Goal: Task Accomplishment & Management: Complete application form

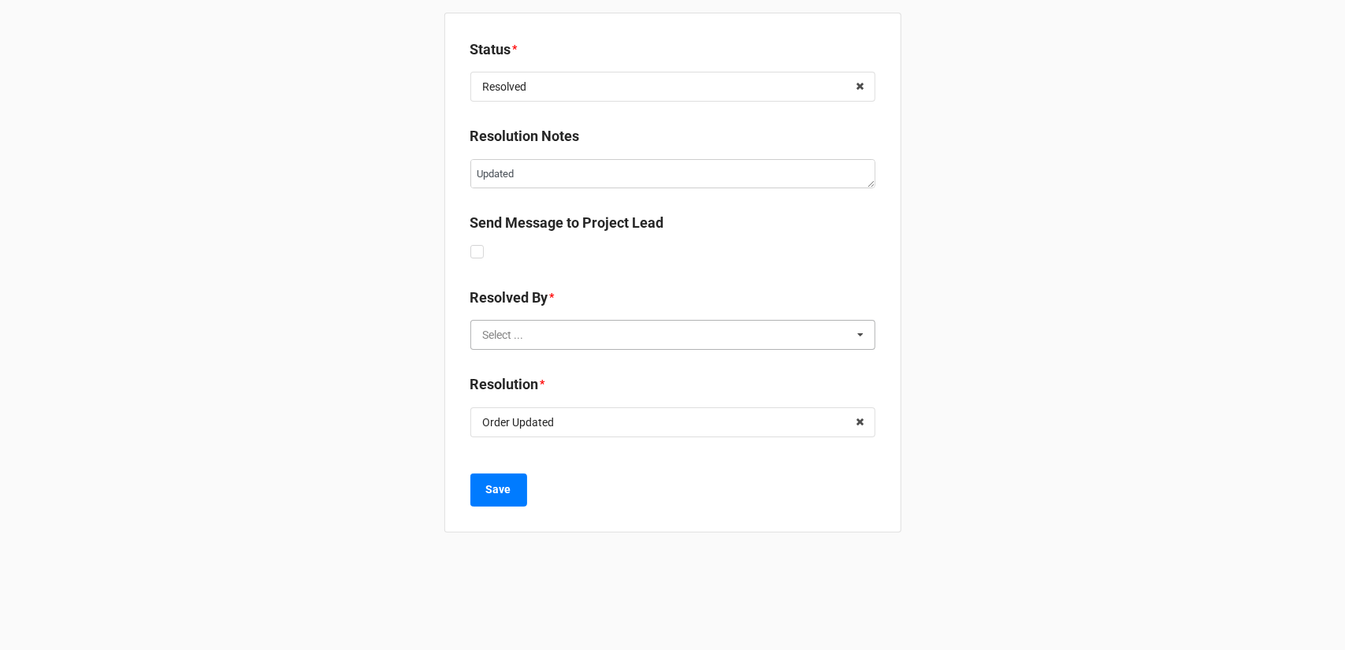
click at [584, 340] on input "text" at bounding box center [674, 335] width 404 height 28
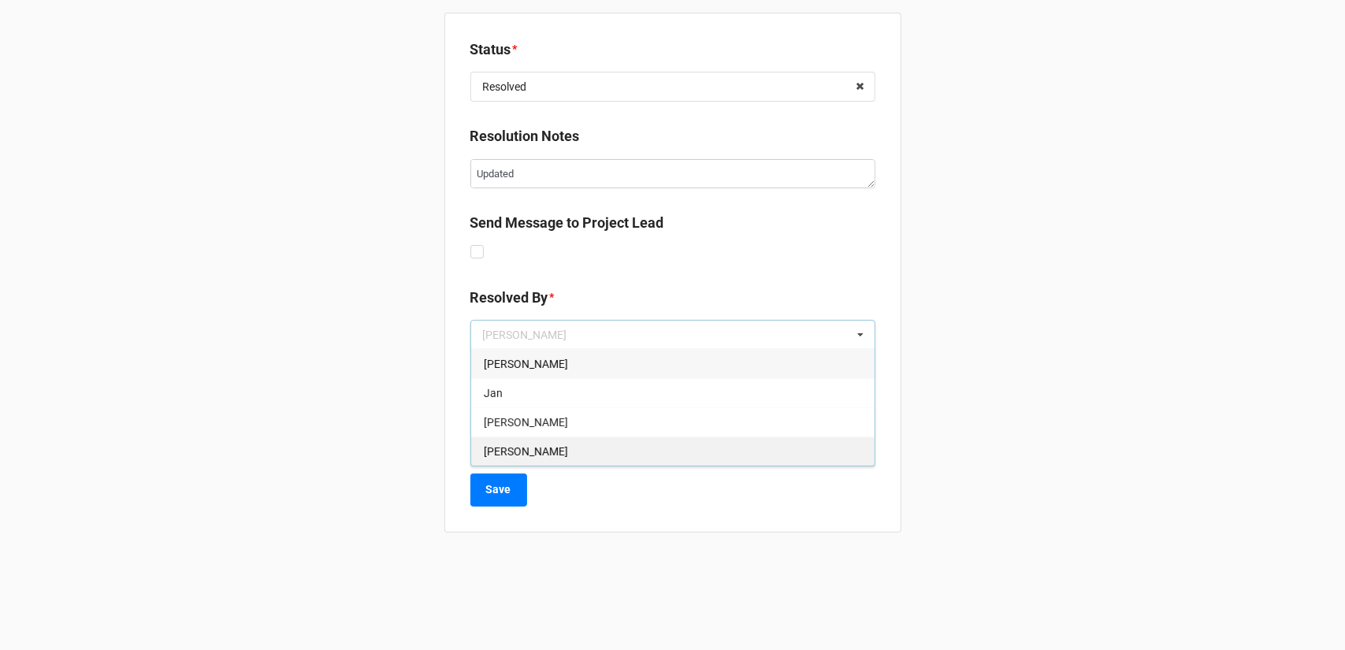
click at [550, 449] on div "[PERSON_NAME]" at bounding box center [673, 451] width 404 height 29
type textarea "x"
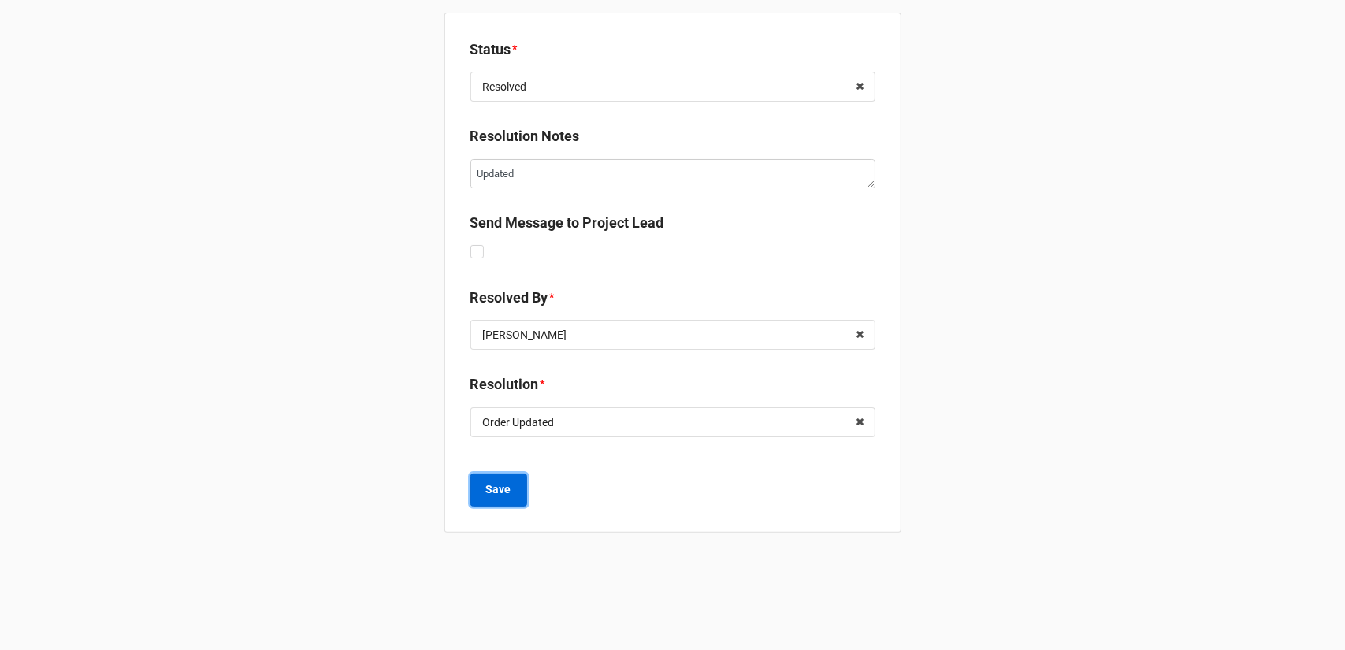
click at [508, 482] on b "Save" at bounding box center [498, 490] width 25 height 17
click at [526, 343] on input "text" at bounding box center [674, 335] width 404 height 28
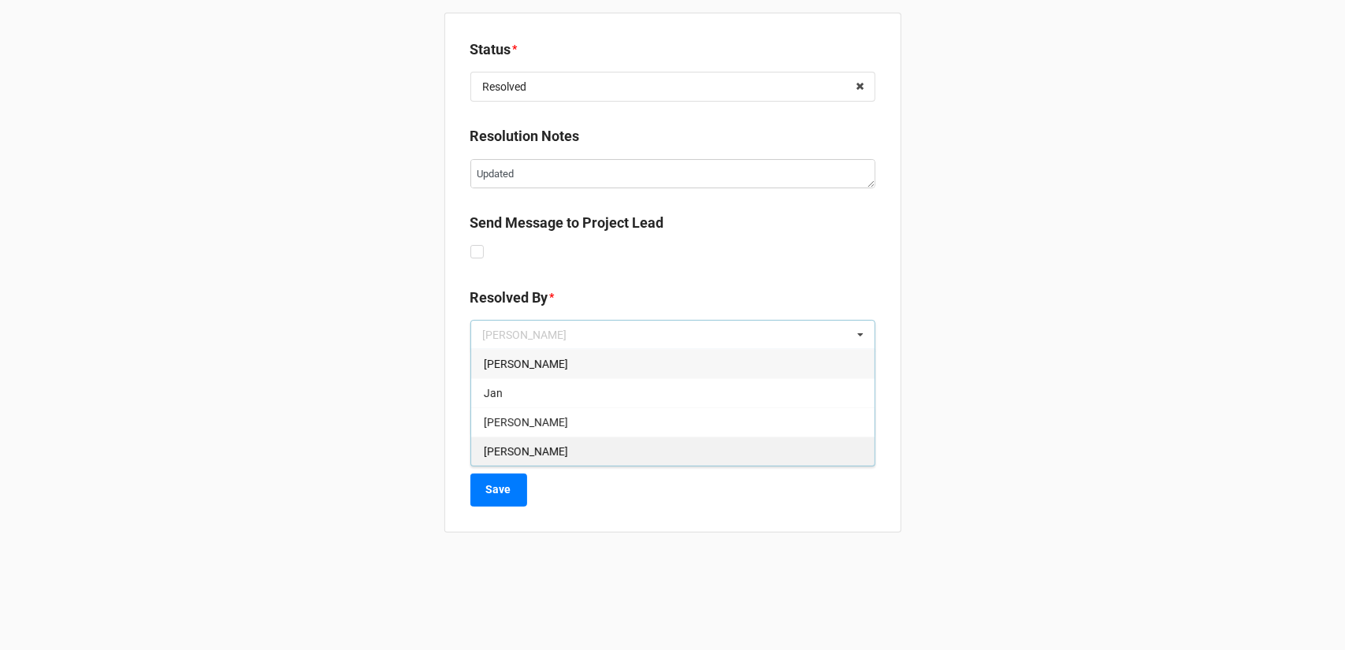
click at [522, 448] on div "[PERSON_NAME]" at bounding box center [673, 451] width 404 height 29
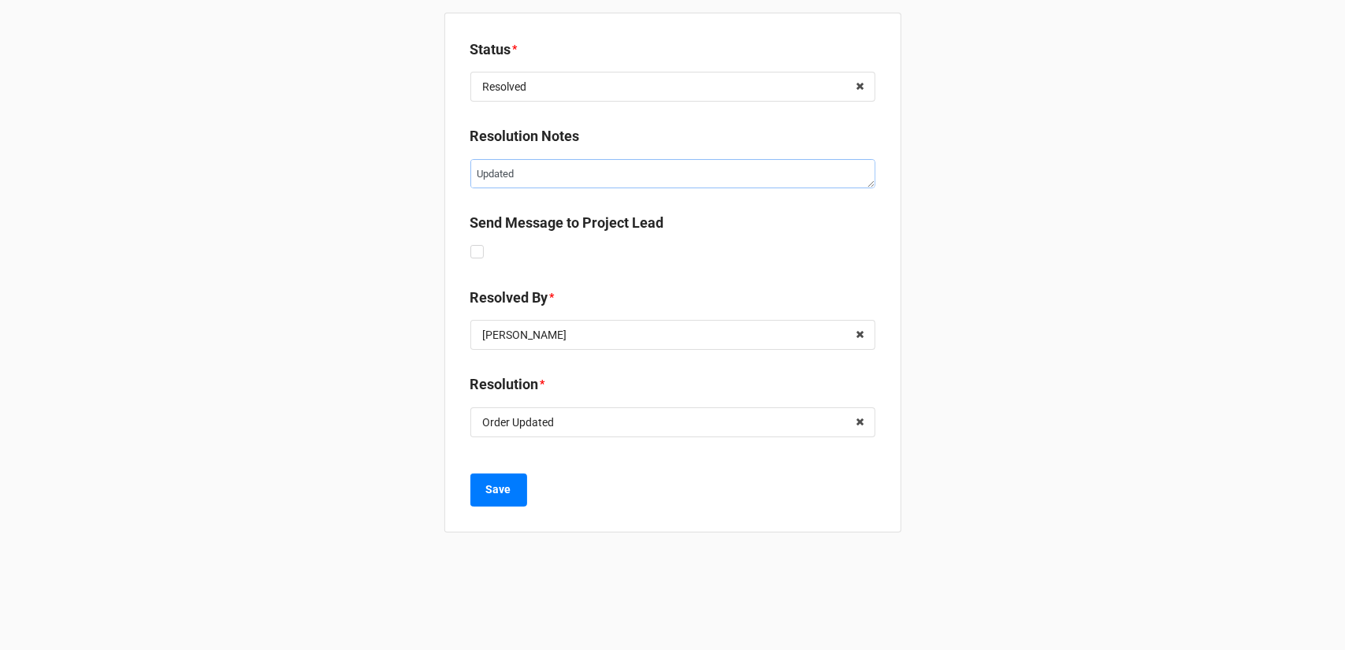
click at [577, 177] on textarea "Updated" at bounding box center [672, 173] width 405 height 29
type textarea "x"
type textarea "D"
type textarea "x"
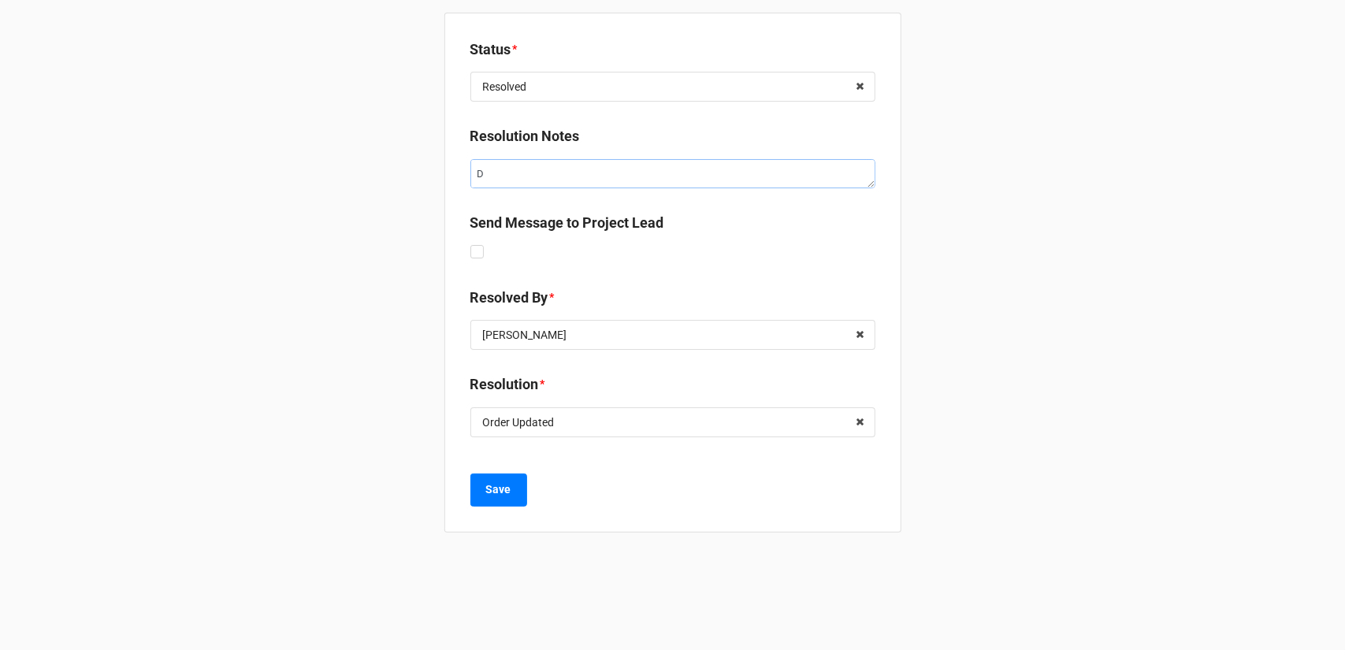
type textarea "Du"
type textarea "x"
type textarea "Dup"
type textarea "x"
type textarea "Dupl"
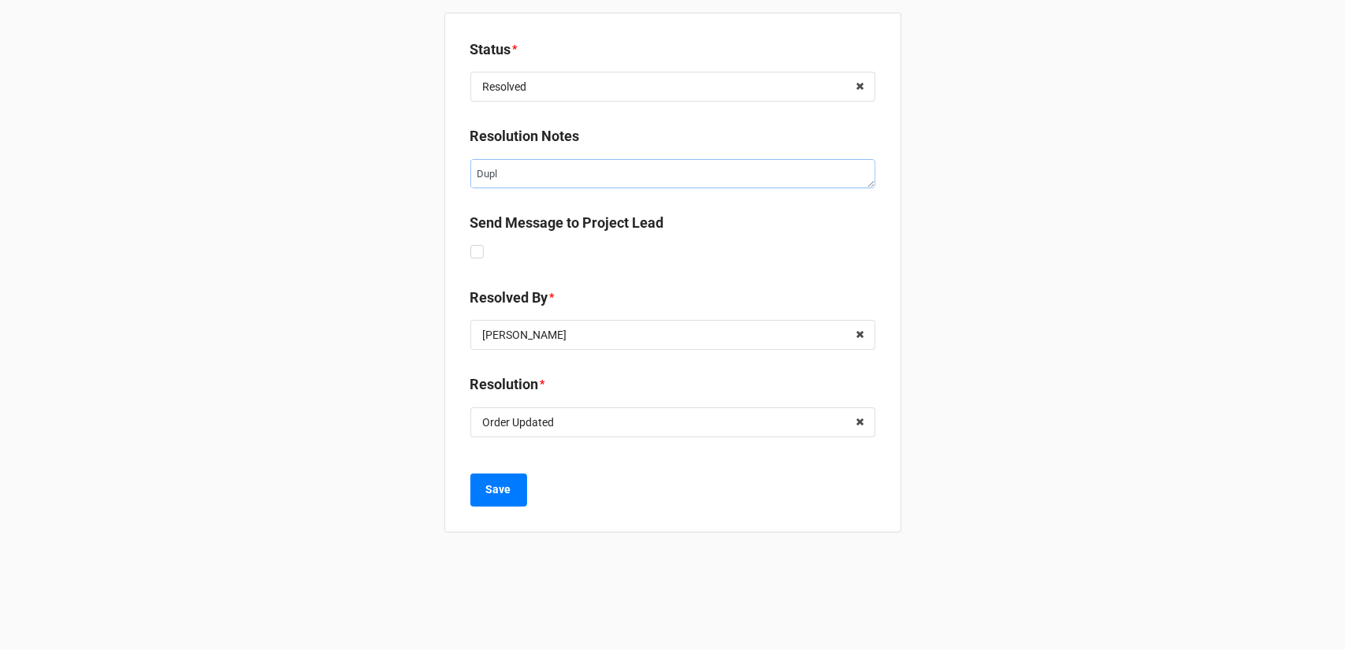
type textarea "x"
type textarea "Dupli"
type textarea "x"
type textarea "Duplic"
type textarea "x"
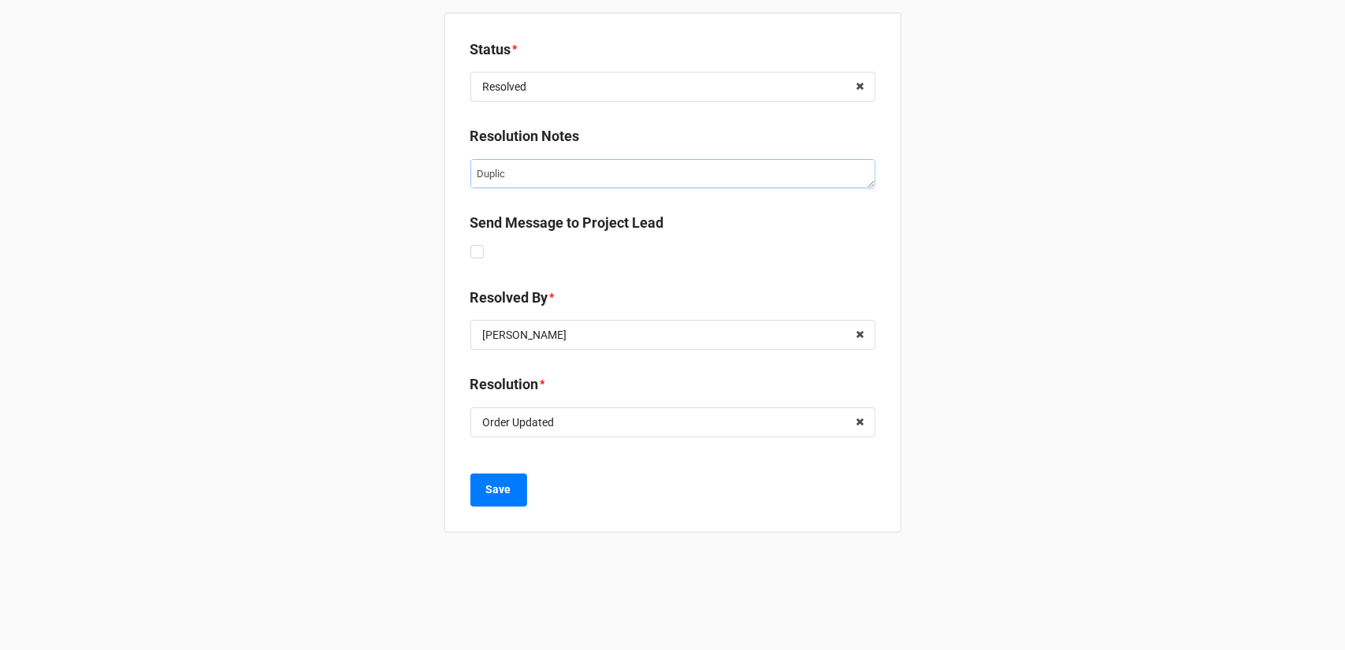
type textarea "Duplica"
type textarea "x"
type textarea "Duplicat"
type textarea "x"
type textarea "Duplicate"
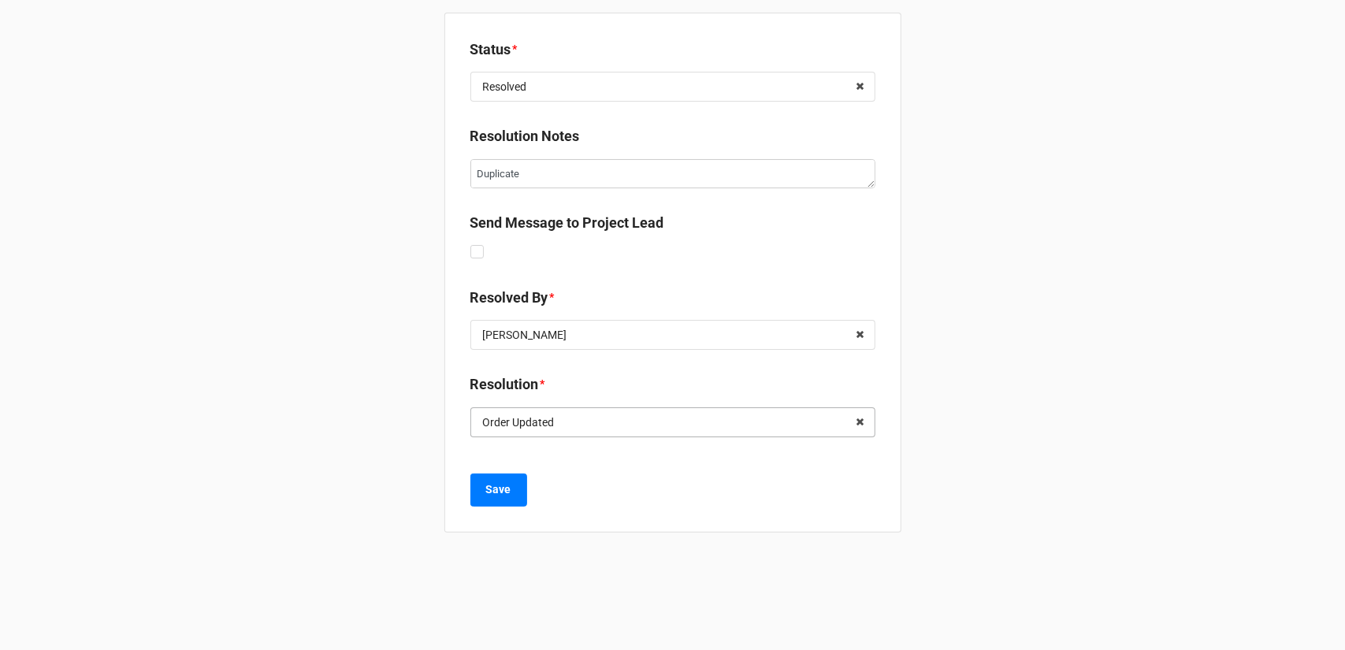
click at [589, 420] on input "text" at bounding box center [674, 422] width 404 height 28
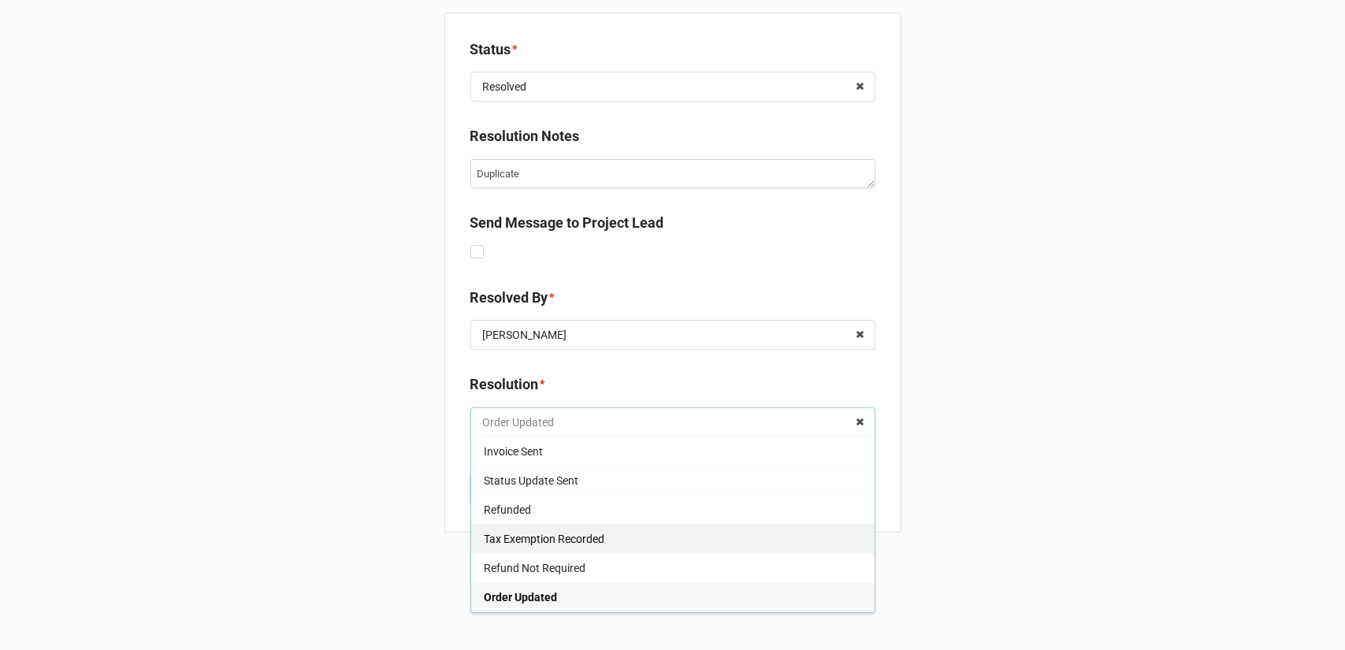
scroll to position [25, 0]
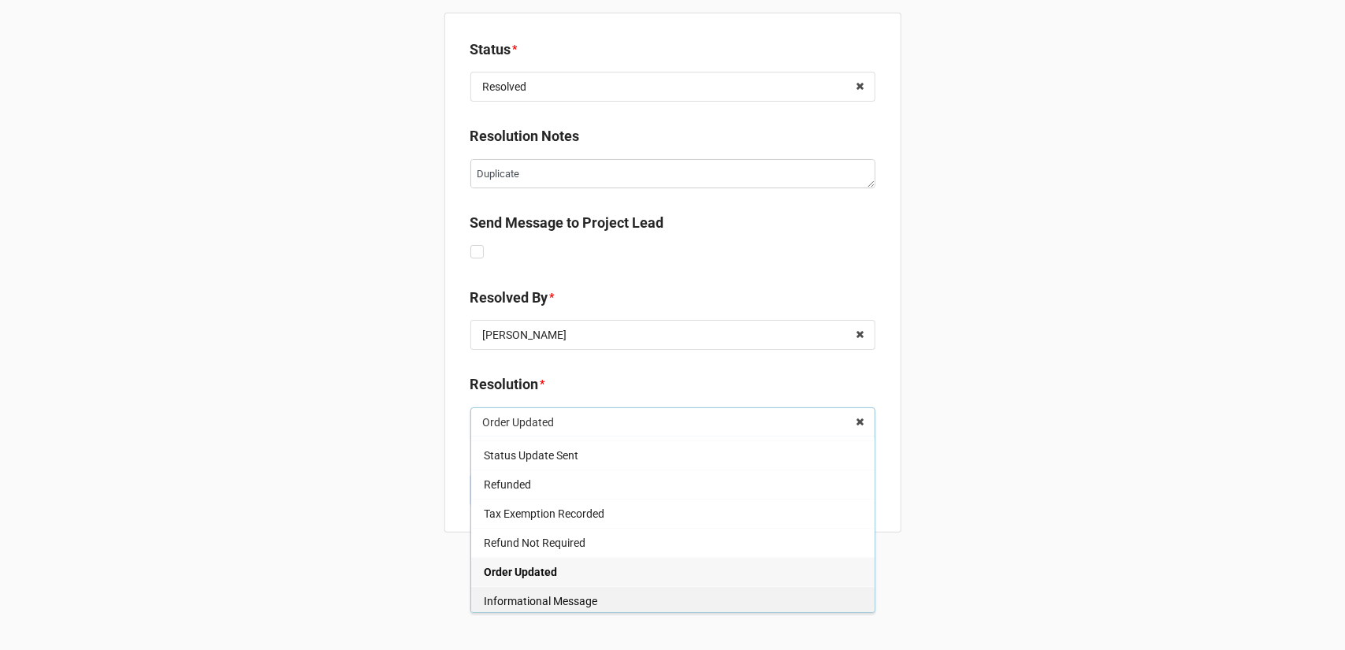
click at [565, 597] on span "Informational Message" at bounding box center [540, 601] width 113 height 13
type textarea "x"
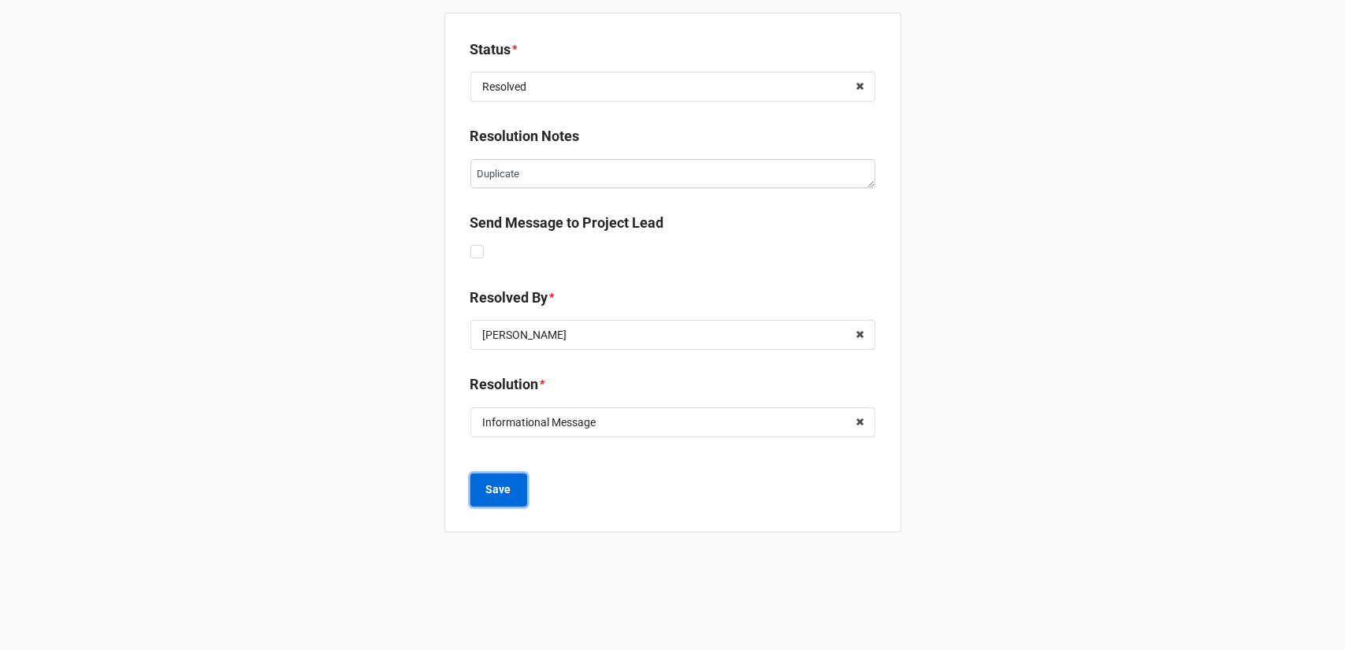
click at [494, 488] on b "Save" at bounding box center [498, 490] width 25 height 17
click at [574, 75] on input "text" at bounding box center [674, 87] width 404 height 28
click at [1036, 188] on div "Status * Resolved Updated Received Resolved Keep Open Approved Archive Resoluti…" at bounding box center [672, 325] width 1345 height 650
click at [642, 173] on textarea "Updated" at bounding box center [672, 173] width 405 height 29
click at [636, 167] on textarea "Updated" at bounding box center [672, 173] width 405 height 29
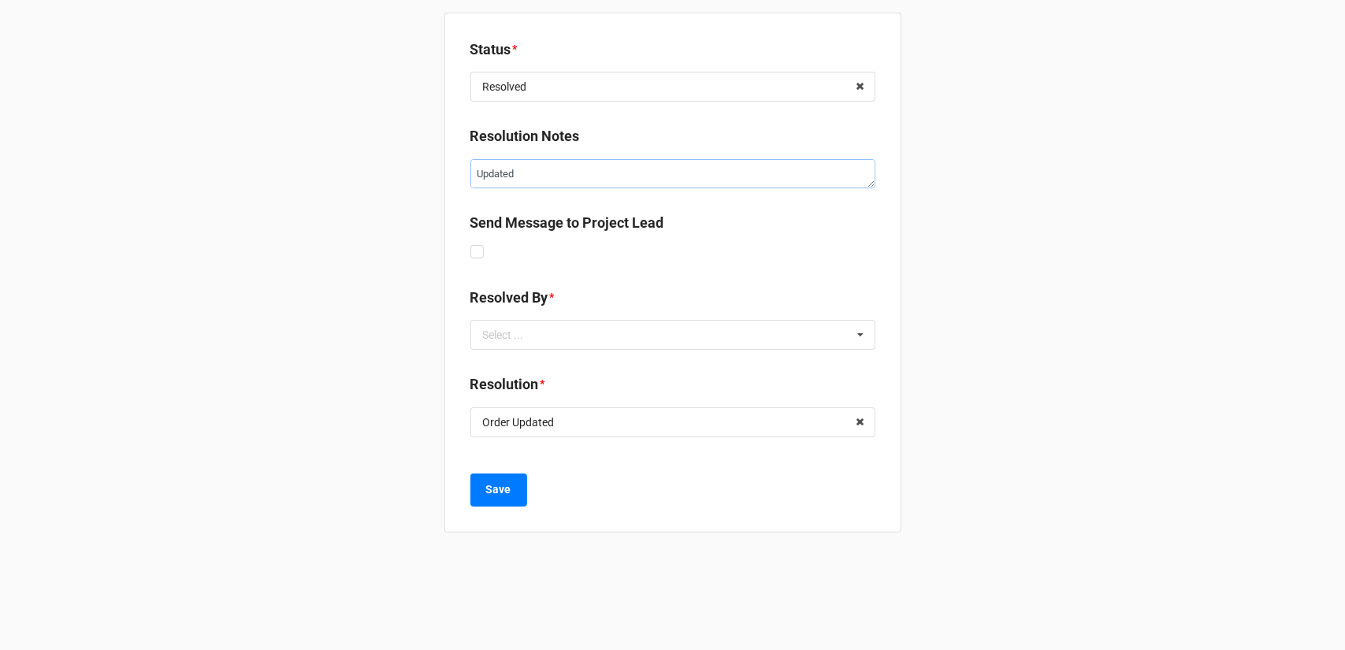
click at [636, 167] on textarea "Updated" at bounding box center [672, 173] width 405 height 29
type textarea "x"
type textarea "i"
type textarea "x"
type textarea "is"
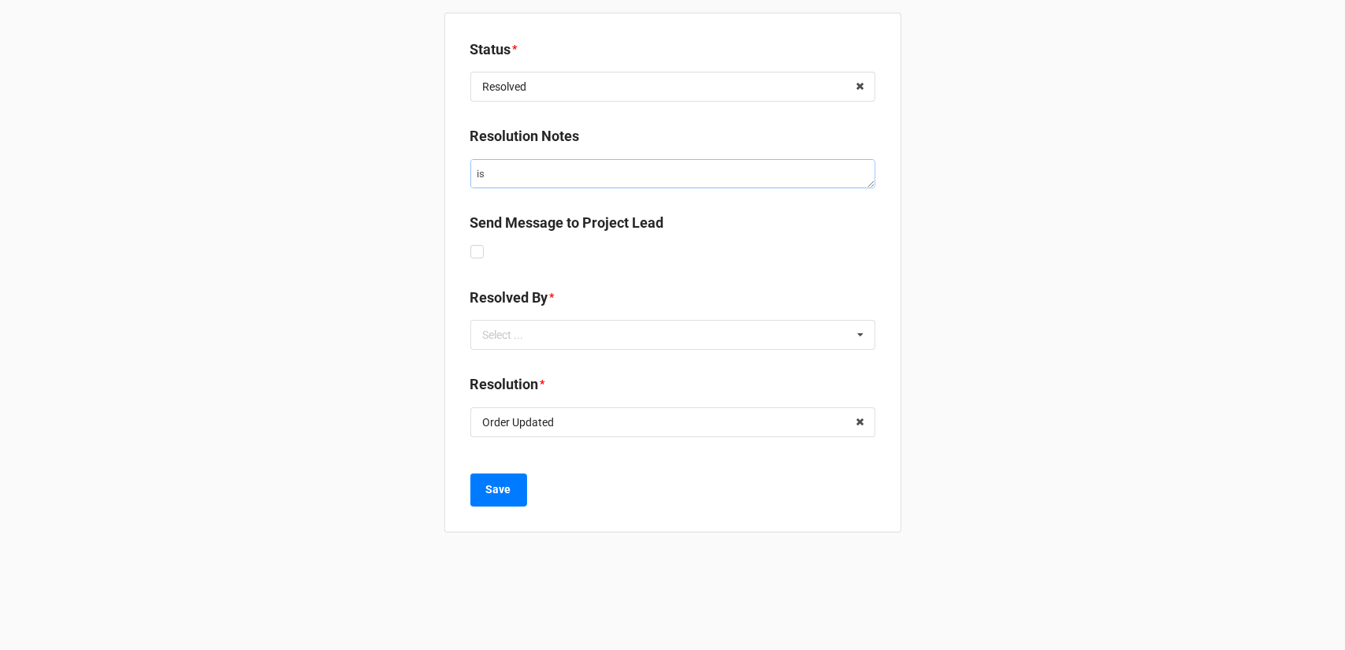
type textarea "x"
type textarea "iss"
type textarea "x"
type textarea "issu"
type textarea "x"
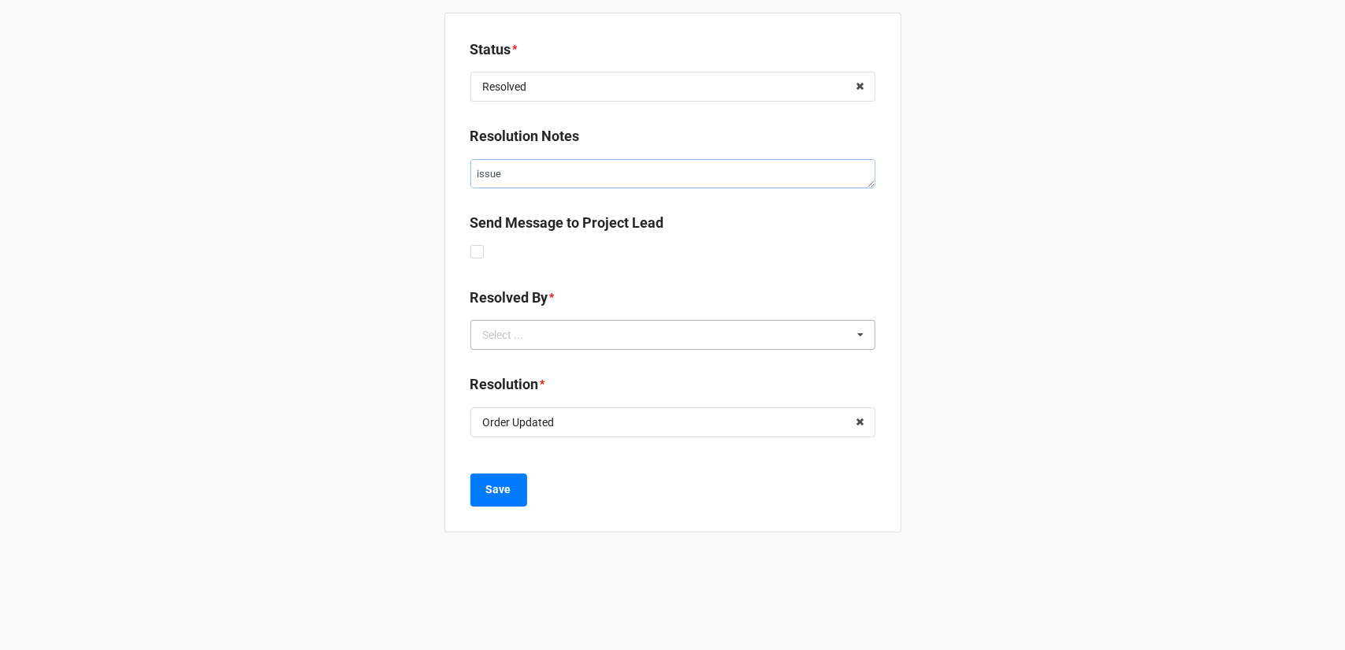
type textarea "issue"
click at [610, 324] on input "text" at bounding box center [674, 335] width 404 height 28
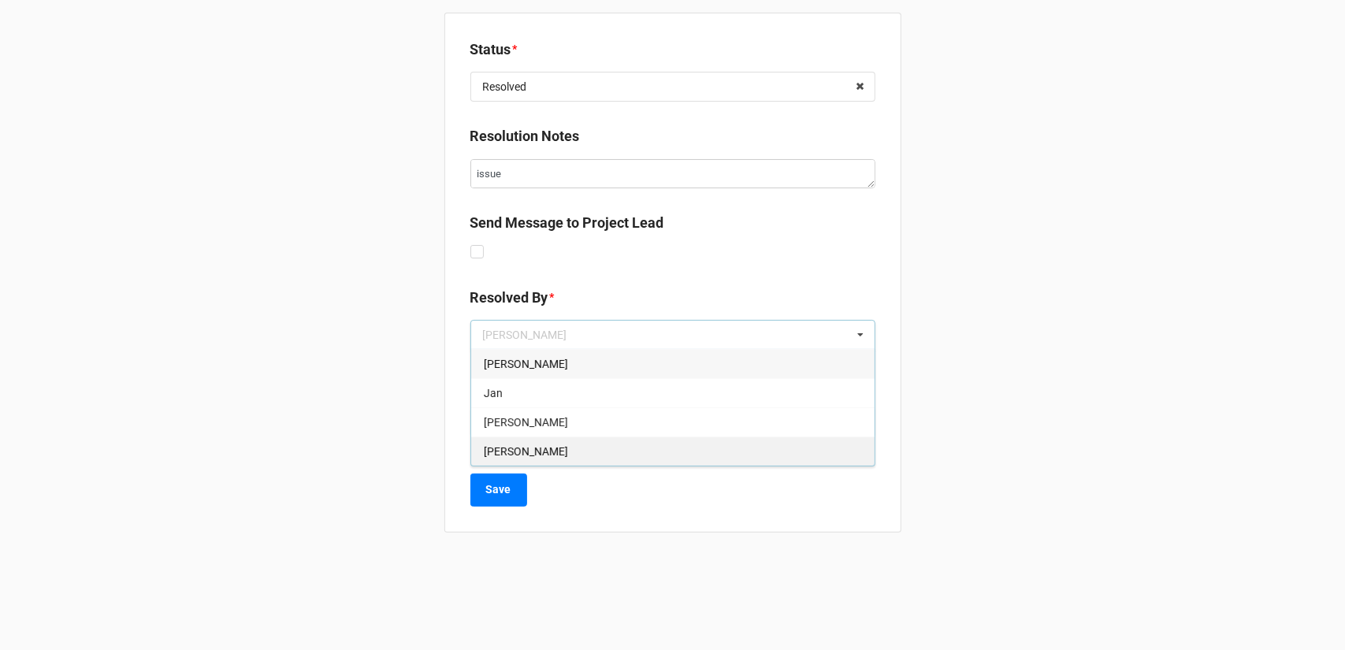
click at [570, 452] on div "[PERSON_NAME]" at bounding box center [673, 451] width 404 height 29
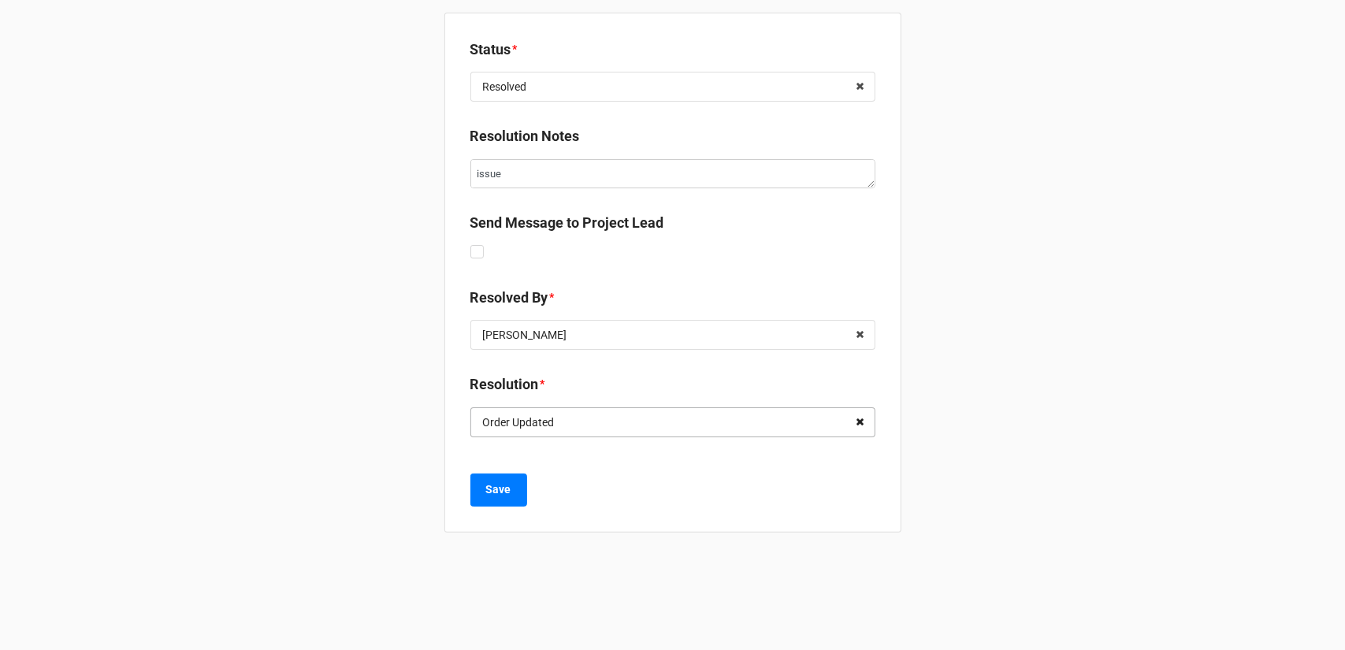
click at [851, 420] on icon at bounding box center [860, 422] width 24 height 29
click at [741, 423] on input "text" at bounding box center [674, 422] width 404 height 28
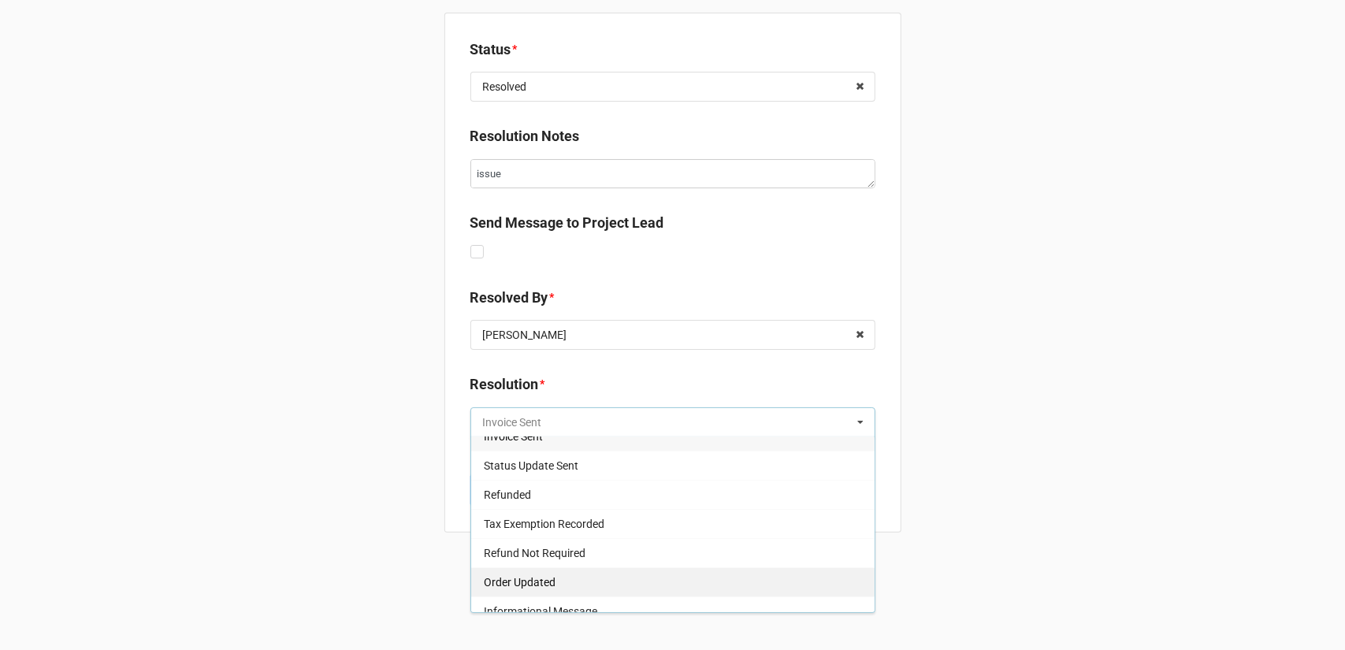
scroll to position [25, 0]
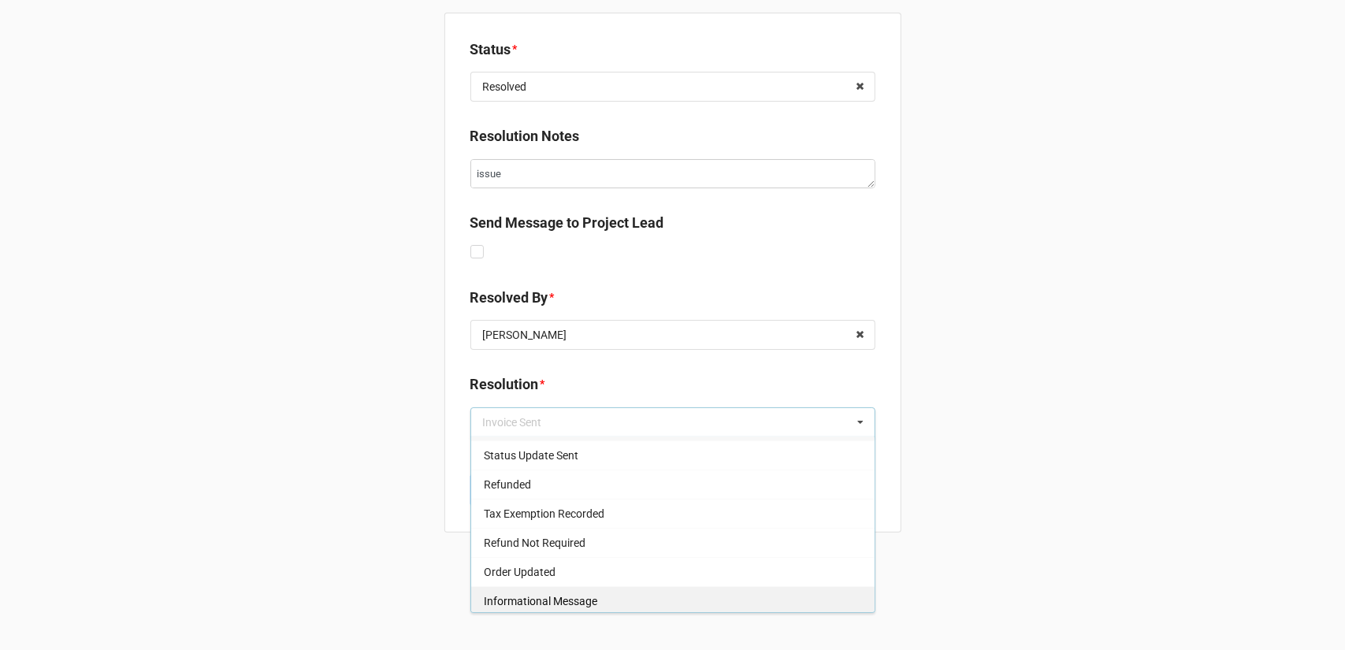
click at [601, 597] on div "Informational Message" at bounding box center [673, 600] width 404 height 29
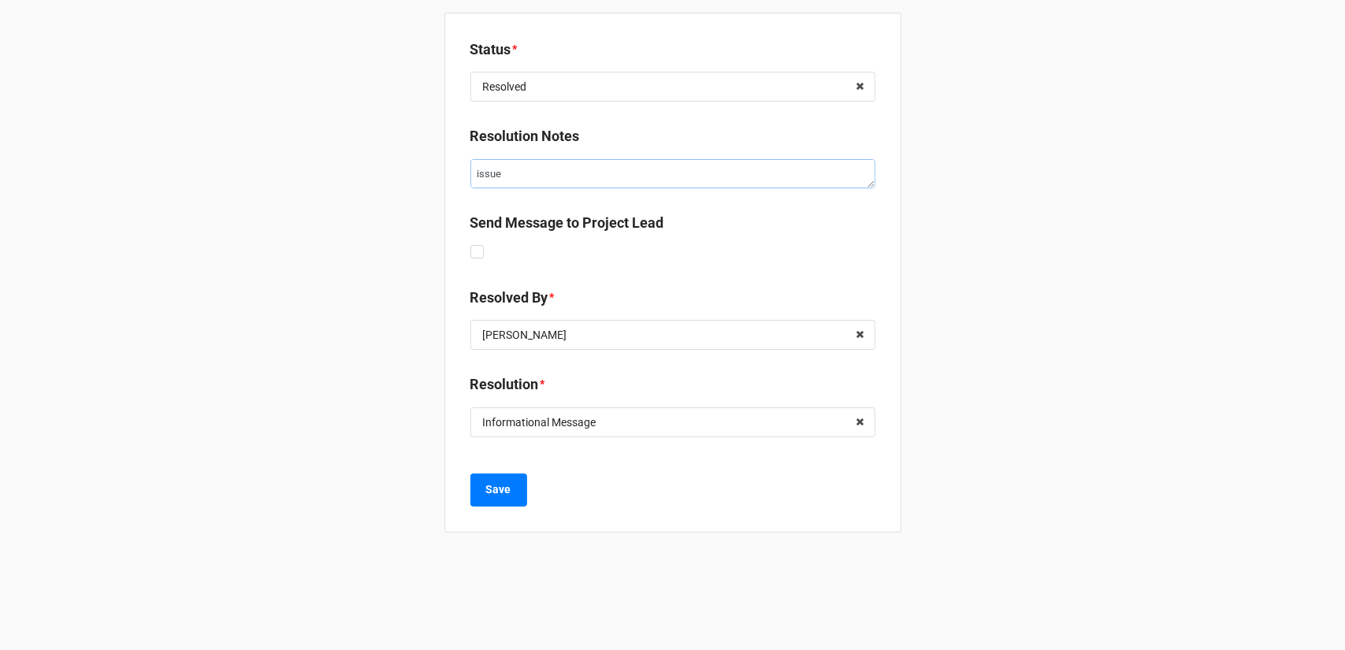
click at [530, 178] on textarea "issue" at bounding box center [672, 173] width 405 height 29
click at [610, 426] on input "text" at bounding box center [674, 422] width 404 height 28
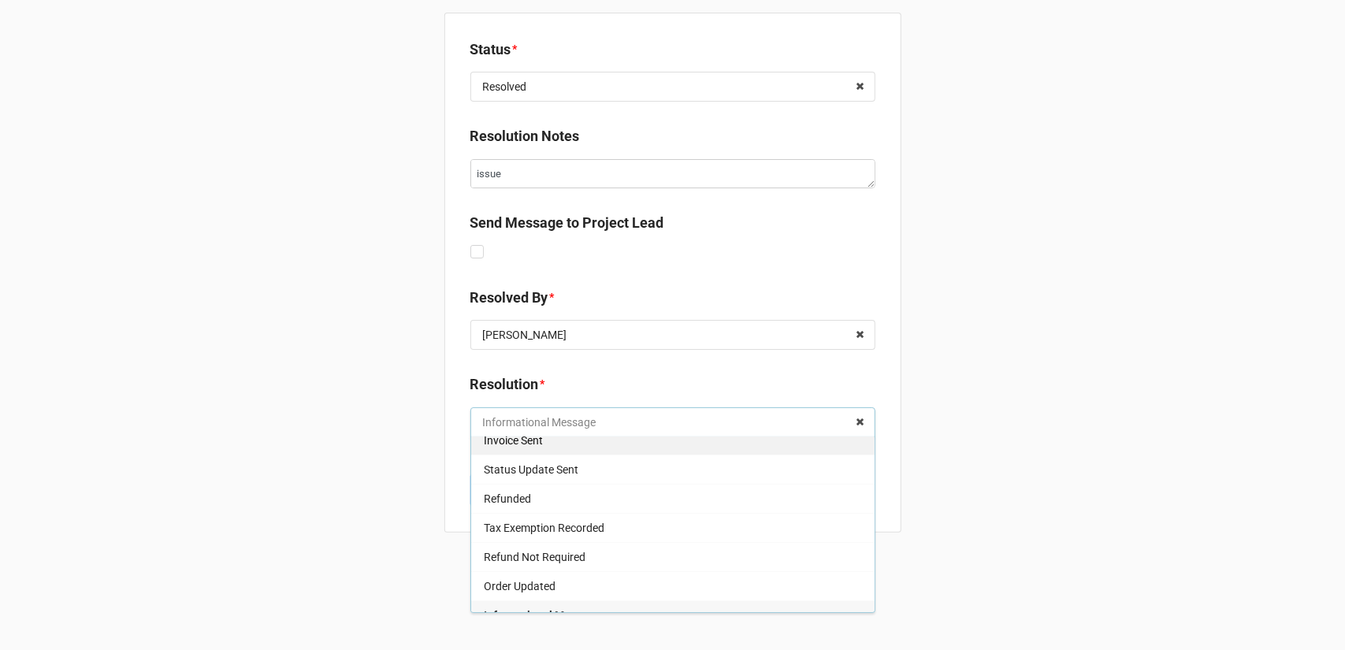
scroll to position [0, 0]
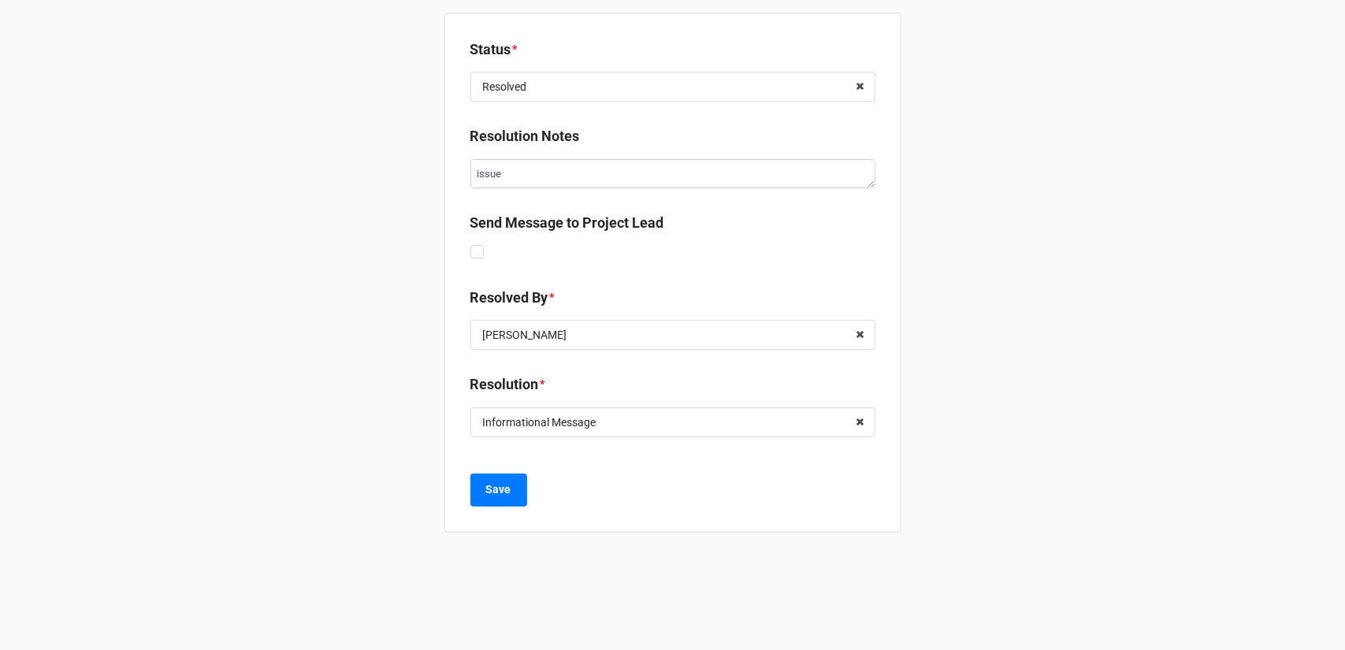
click at [1011, 333] on div "Status * Resolved Updated Received Resolved Keep Open Approved Archive Resoluti…" at bounding box center [672, 325] width 1345 height 650
click at [499, 170] on textarea "issue" at bounding box center [672, 173] width 405 height 29
click at [501, 170] on textarea "issue" at bounding box center [672, 173] width 405 height 29
click at [509, 173] on textarea "issue" at bounding box center [672, 173] width 405 height 29
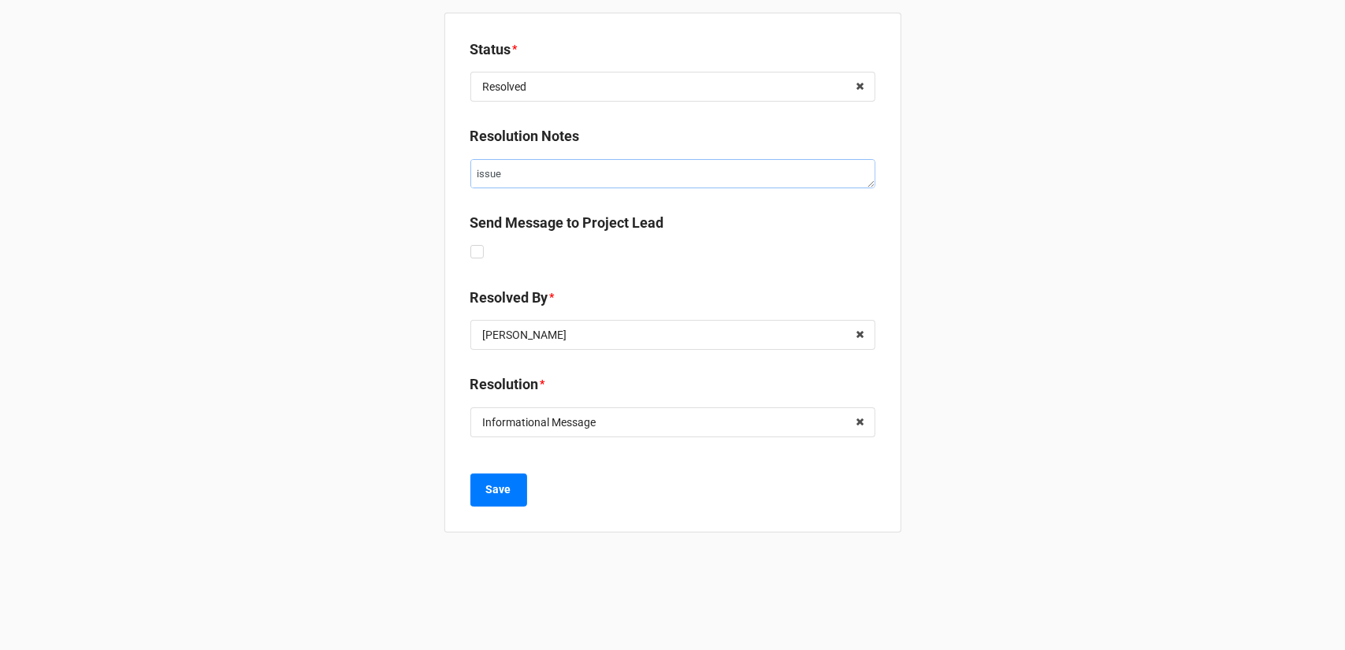
type textarea "x"
type textarea "issue"
type textarea "x"
type textarea "issue -"
type textarea "x"
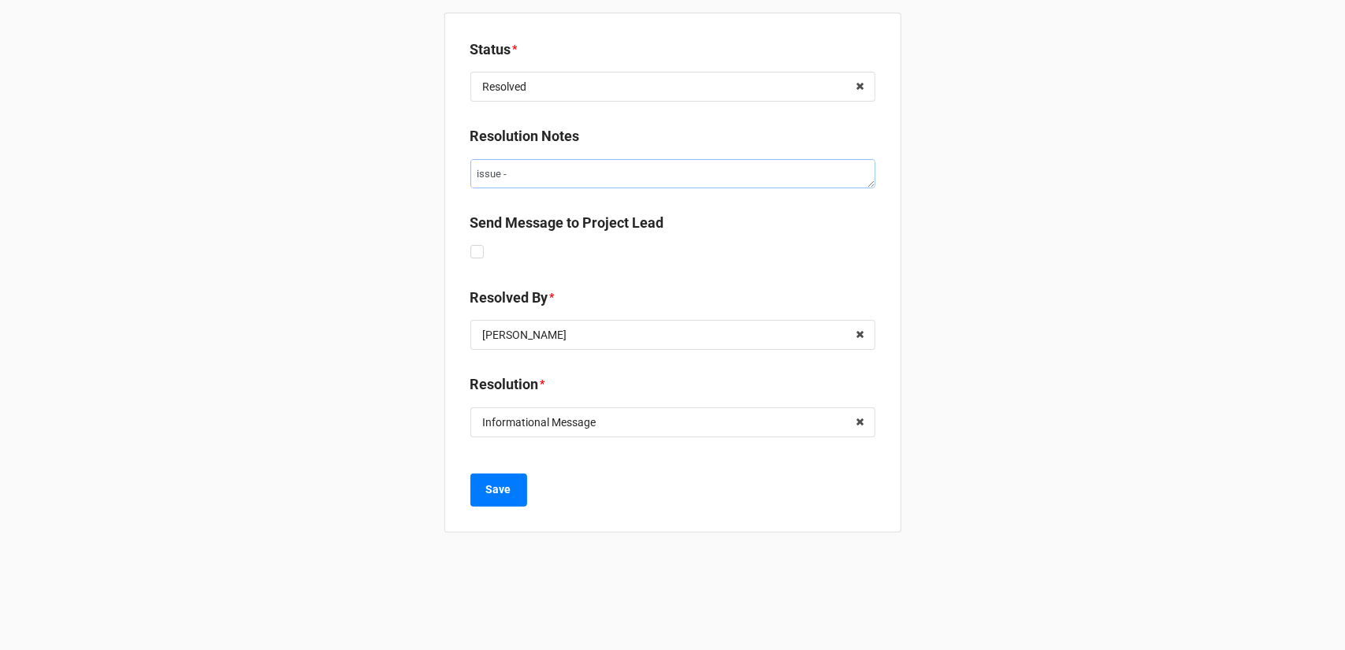
type textarea "issue -"
type textarea "x"
type textarea "issue - a"
type textarea "x"
type textarea "issue - al"
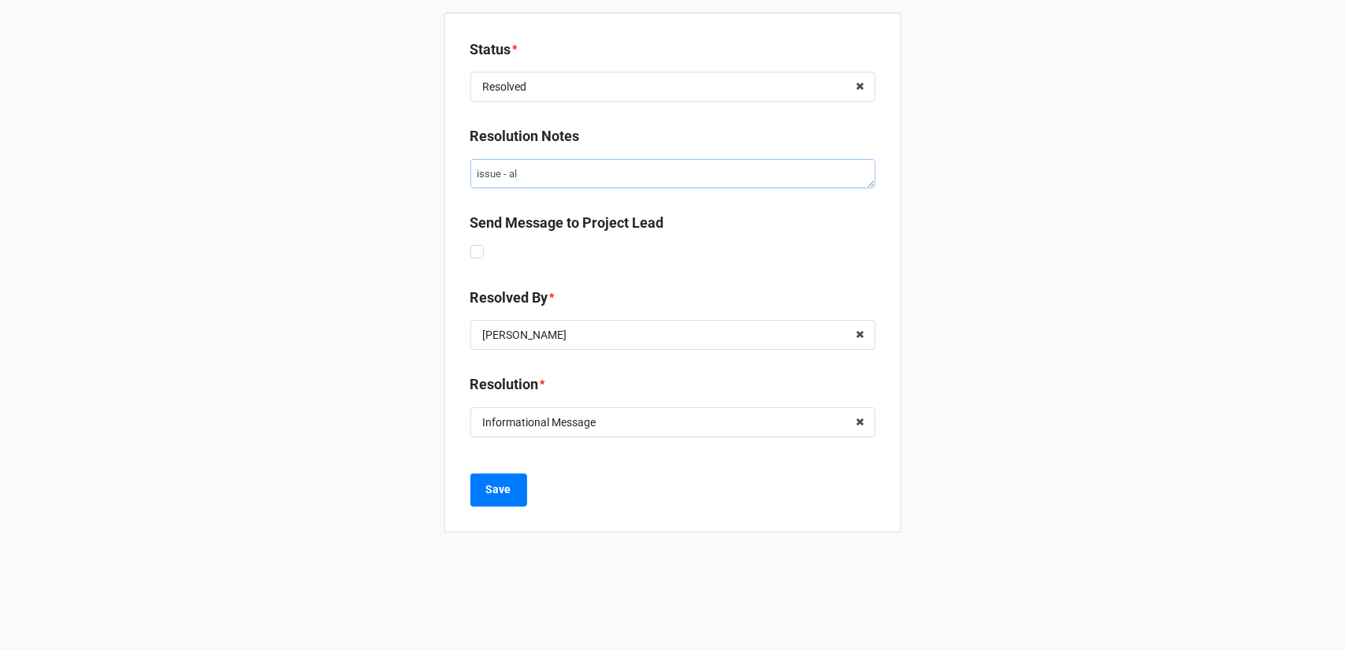
type textarea "x"
type textarea "issue - alr"
type textarea "x"
type textarea "issue - alre"
type textarea "x"
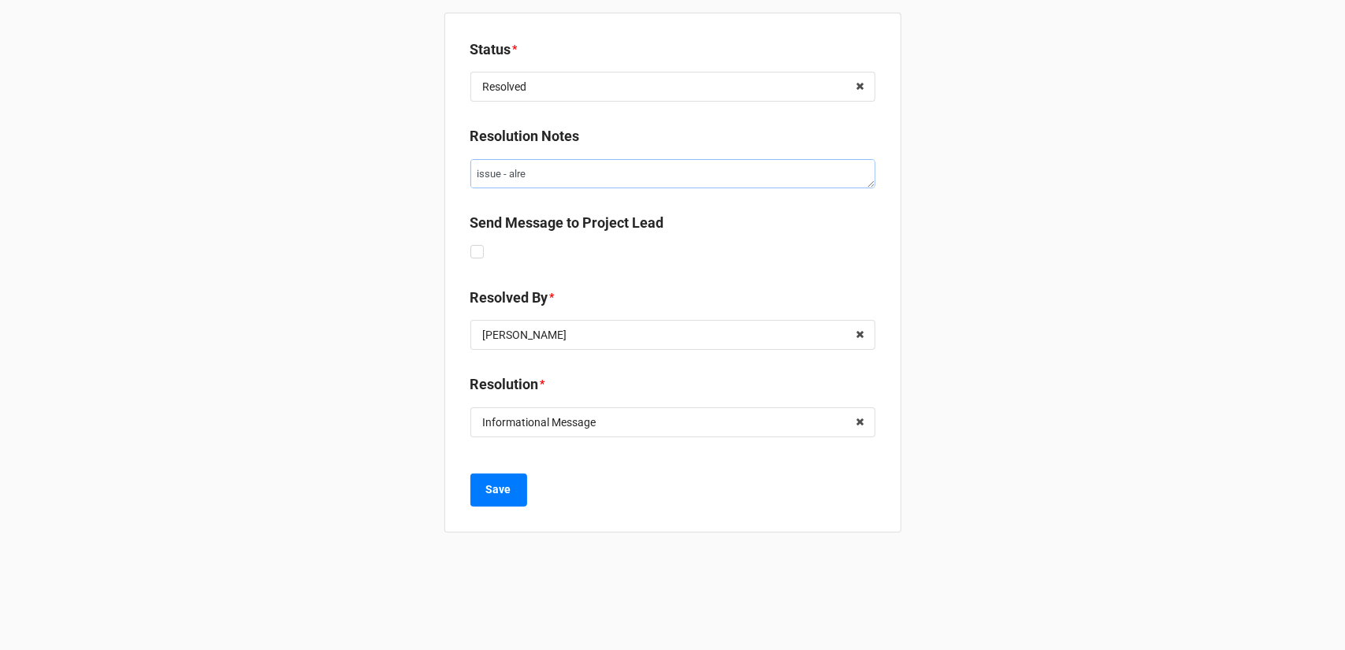
type textarea "issue - alrea"
type textarea "x"
type textarea "issue - alread"
type textarea "x"
type textarea "issue - already"
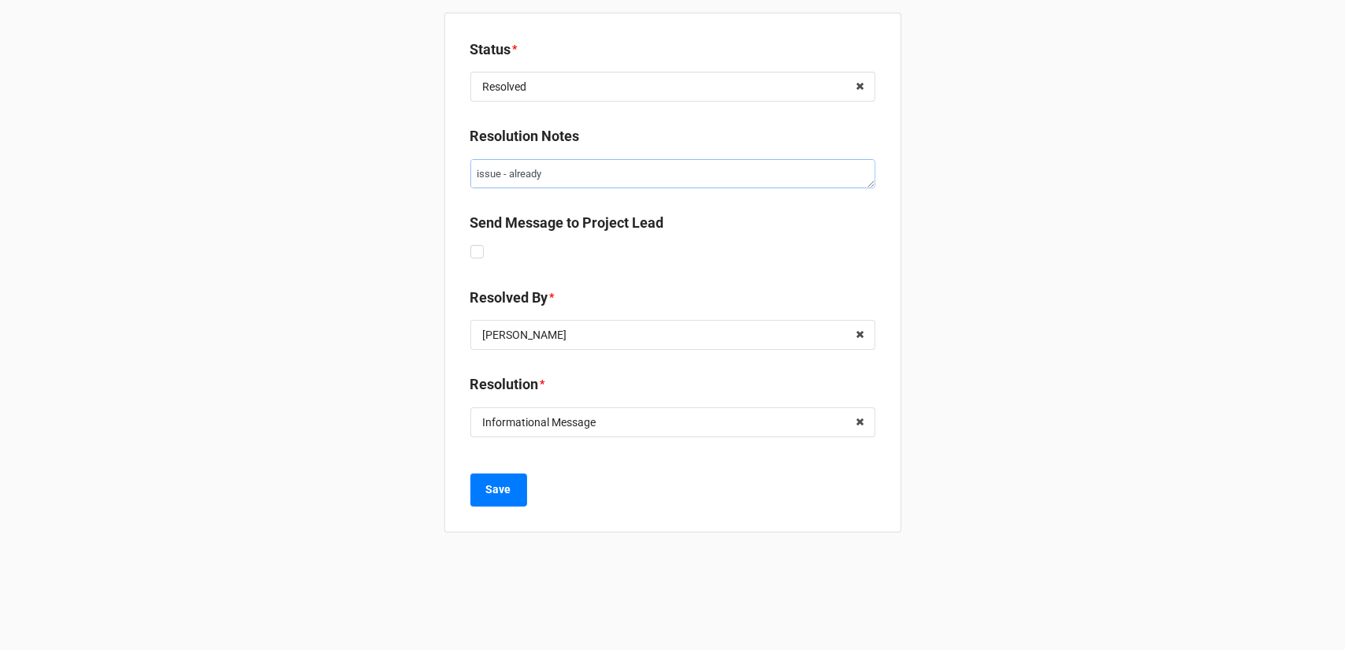
type textarea "x"
type textarea "issue - already"
type textarea "x"
type textarea "issue - already p"
type textarea "x"
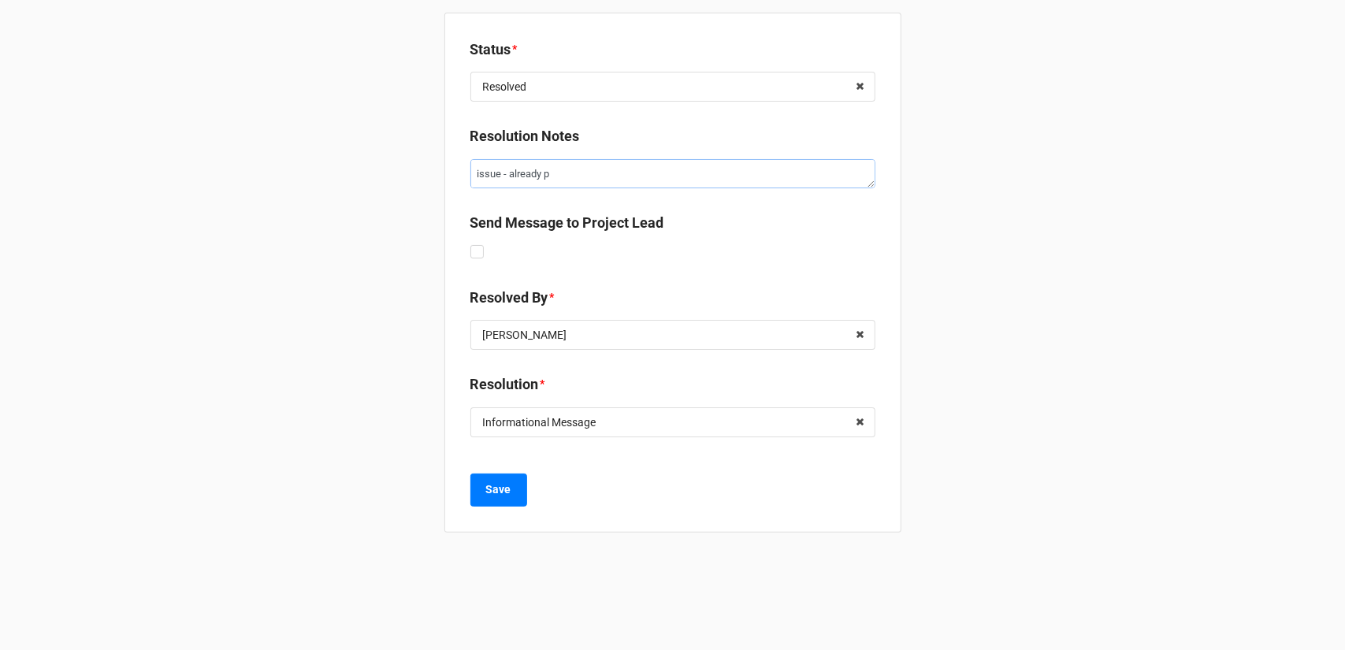
type textarea "issue - already pa"
type textarea "x"
type textarea "issue - already pai"
type textarea "x"
type textarea "issue - already paid"
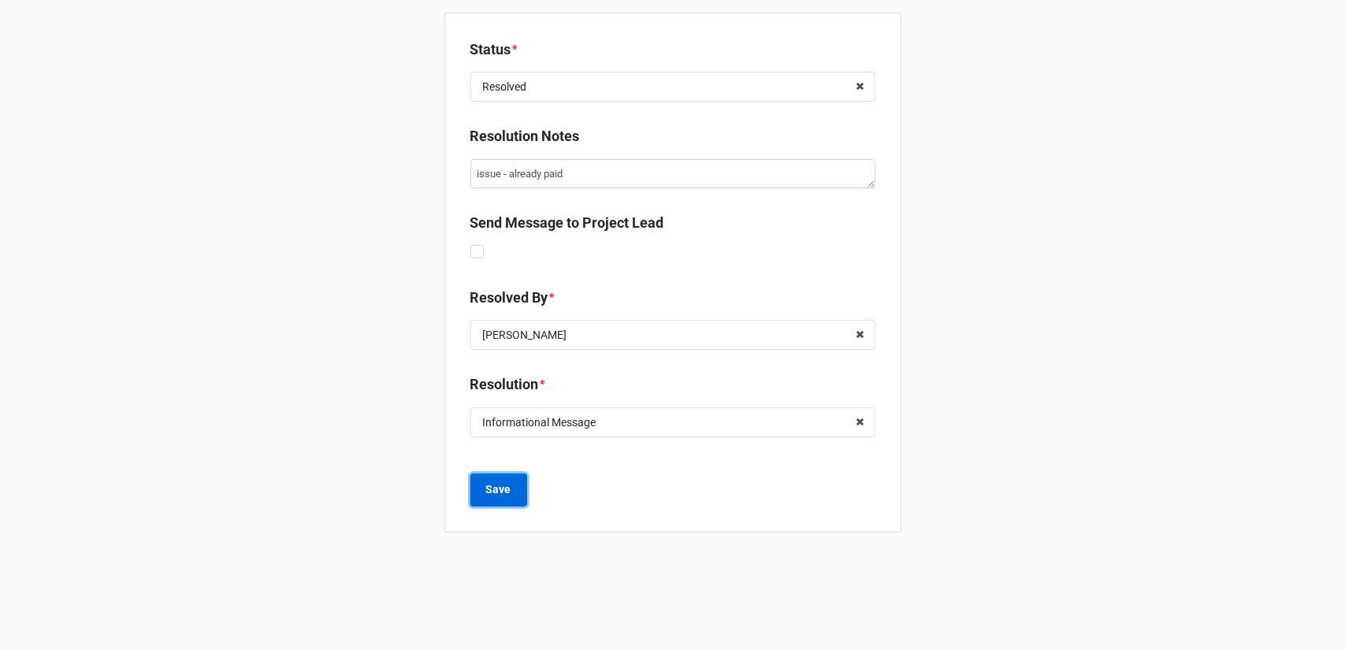
click at [507, 486] on b "Save" at bounding box center [498, 490] width 25 height 17
